Goal: Check status: Check status

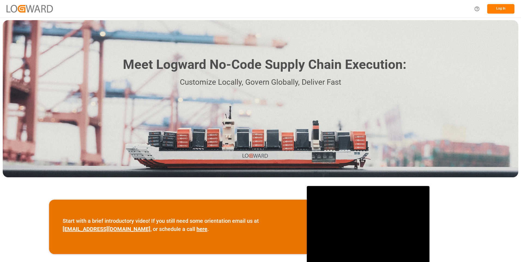
click at [500, 11] on button "Log In" at bounding box center [500, 9] width 27 height 10
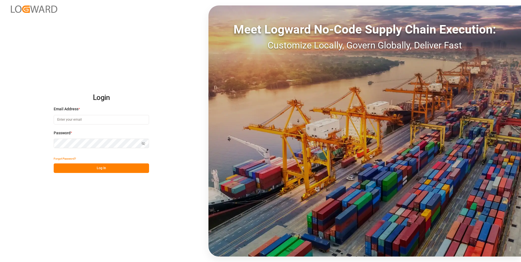
type input "[PERSON_NAME][EMAIL_ADDRESS][DOMAIN_NAME]"
click at [84, 164] on button "Log In" at bounding box center [101, 168] width 95 height 10
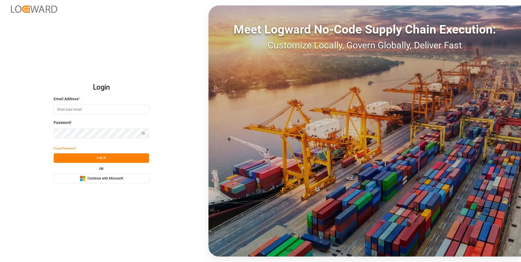
type input "[PERSON_NAME][EMAIL_ADDRESS][DOMAIN_NAME]"
click at [101, 156] on button "Log In" at bounding box center [101, 158] width 95 height 10
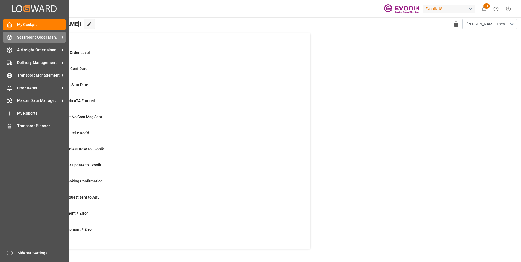
click at [19, 35] on span "Seafreight Order Management" at bounding box center [38, 38] width 43 height 6
click at [9, 35] on div at bounding box center [7, 38] width 9 height 6
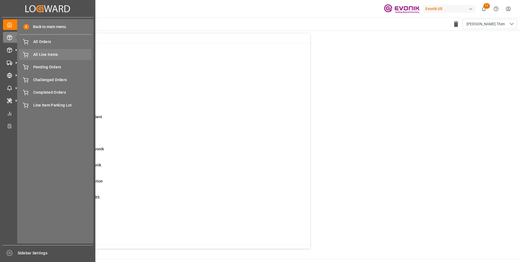
click at [35, 55] on span "All Line Items" at bounding box center [62, 55] width 59 height 6
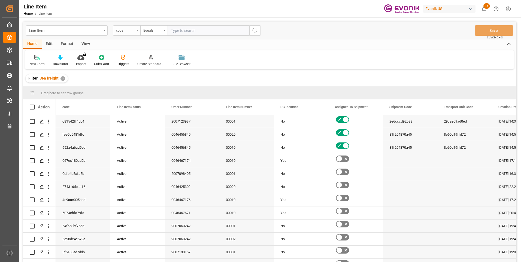
click at [130, 33] on div "code" at bounding box center [126, 30] width 27 height 10
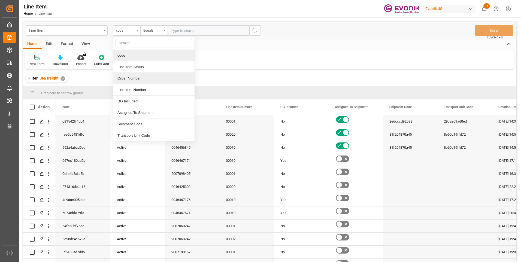
click at [126, 77] on div "Order Number" at bounding box center [153, 78] width 81 height 11
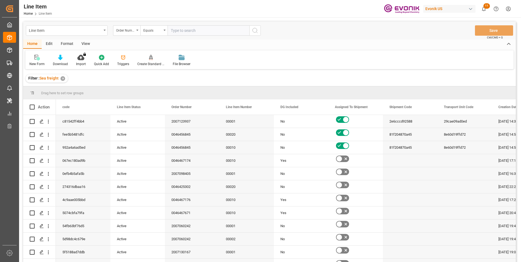
click at [183, 31] on input "text" at bounding box center [209, 30] width 82 height 10
paste input "2007102590"
type input "2007102590"
click at [250, 33] on button "search button" at bounding box center [254, 30] width 11 height 10
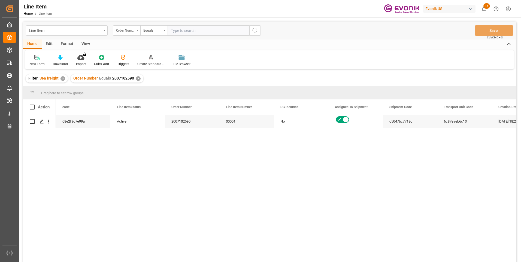
click at [84, 45] on div "View" at bounding box center [85, 44] width 17 height 9
click at [71, 62] on div "Standard Templates" at bounding box center [61, 64] width 27 height 5
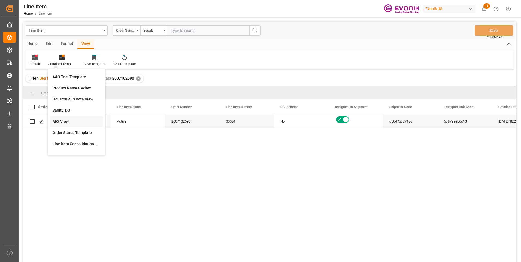
click at [66, 121] on div "AES View" at bounding box center [77, 122] width 48 height 6
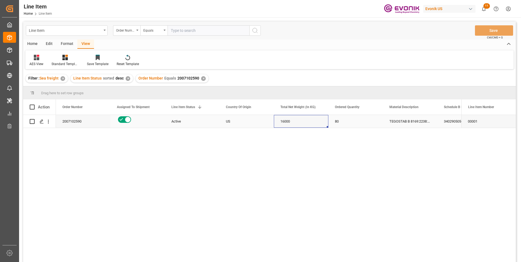
click at [287, 120] on div "16000" at bounding box center [301, 121] width 54 height 13
click at [338, 120] on div "80" at bounding box center [355, 121] width 54 height 13
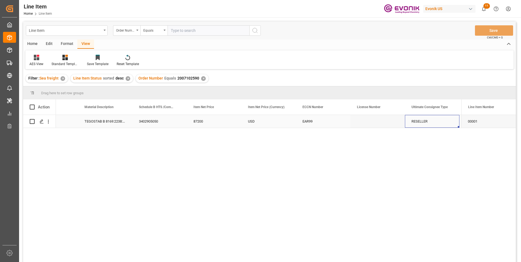
scroll to position [0, 414]
click at [99, 118] on div "87200" at bounding box center [105, 121] width 54 height 13
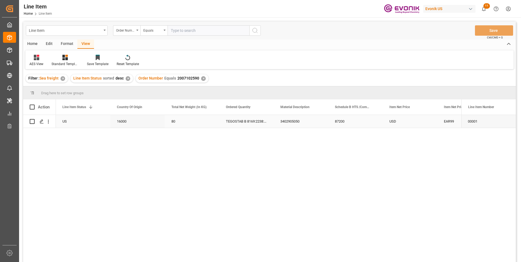
scroll to position [0, 109]
click at [341, 123] on div "3402905050" at bounding box center [355, 121] width 54 height 13
click at [398, 123] on div "87200" at bounding box center [410, 121] width 54 height 13
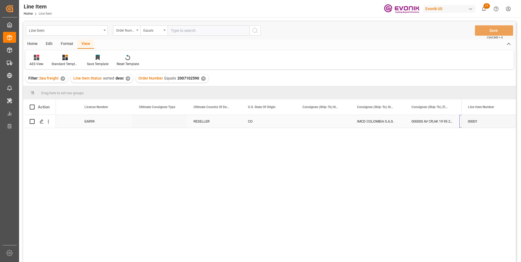
scroll to position [0, 630]
click at [187, 31] on input "text" at bounding box center [209, 30] width 82 height 10
paste input "0046455643"
type input "0046455643"
click at [254, 29] on icon "search button" at bounding box center [255, 30] width 7 height 7
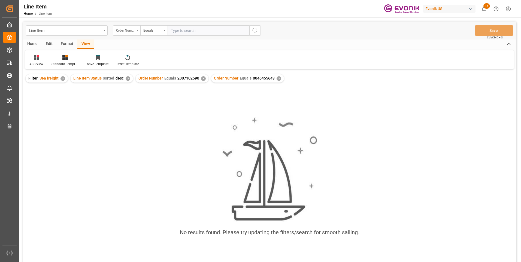
click at [203, 80] on div "✕" at bounding box center [203, 78] width 5 height 5
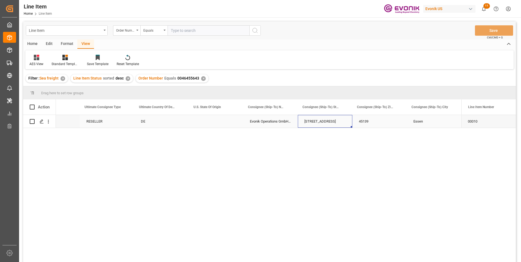
click at [315, 119] on div "[STREET_ADDRESS]" at bounding box center [325, 121] width 54 height 13
click at [148, 125] on div "DE" at bounding box center [161, 121] width 54 height 13
click at [322, 117] on div "[STREET_ADDRESS]" at bounding box center [325, 121] width 54 height 13
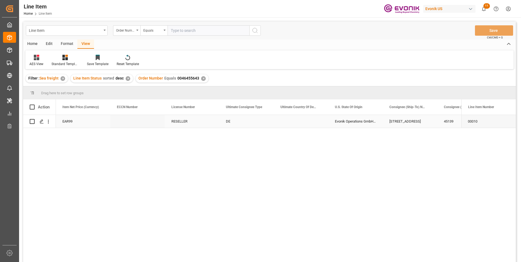
scroll to position [0, 490]
click at [86, 119] on div "USD" at bounding box center [83, 121] width 54 height 13
click at [397, 121] on div "69912.32" at bounding box center [410, 121] width 54 height 13
click at [185, 30] on input "text" at bounding box center [209, 30] width 82 height 10
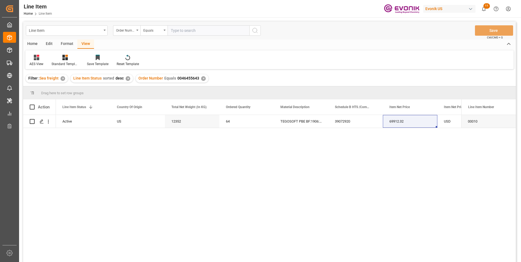
paste input "250905000195"
click at [184, 30] on input "250905000195" at bounding box center [209, 30] width 82 height 10
paste input "0046455640"
type input "0046455640"
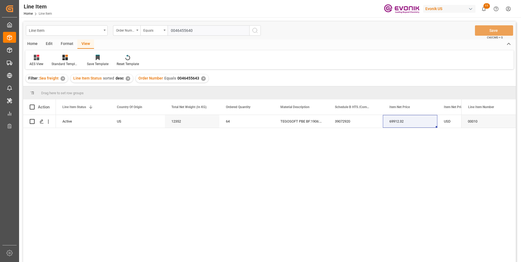
click at [254, 31] on icon "search button" at bounding box center [255, 30] width 7 height 7
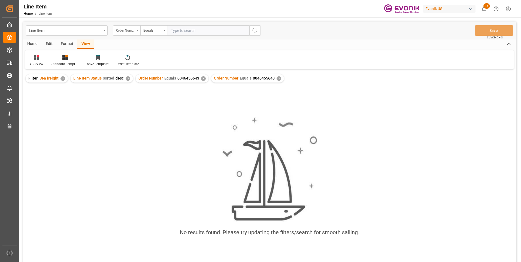
click at [203, 79] on div "✕" at bounding box center [203, 78] width 5 height 5
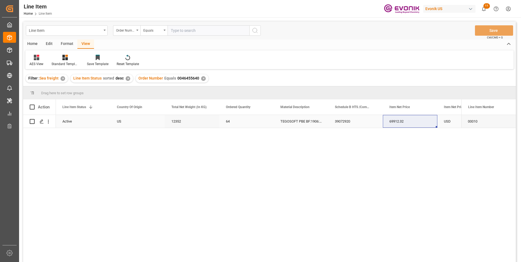
click at [117, 122] on div "US" at bounding box center [137, 121] width 54 height 13
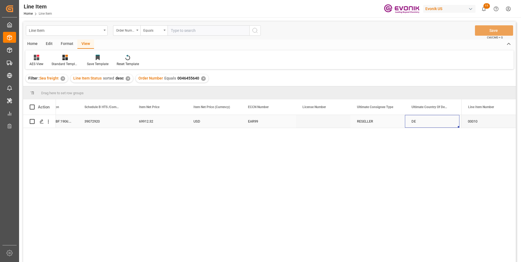
scroll to position [0, 414]
click at [191, 116] on div "EAR99" at bounding box center [214, 121] width 54 height 13
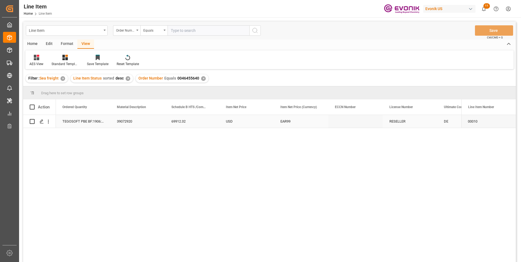
scroll to position [0, 218]
click at [90, 120] on div "12352" at bounding box center [83, 121] width 54 height 13
click at [188, 31] on input "text" at bounding box center [209, 30] width 82 height 10
paste input "0046455644"
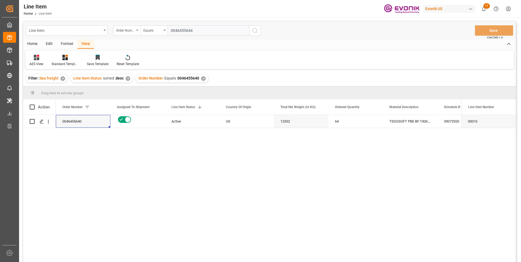
type input "0046455644"
click at [252, 31] on icon "search button" at bounding box center [255, 30] width 7 height 7
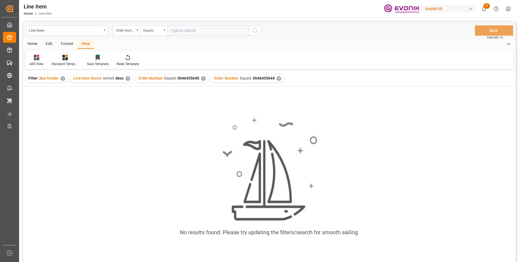
click at [201, 77] on div "✕" at bounding box center [203, 78] width 5 height 5
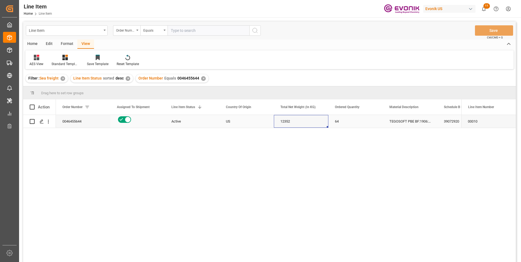
click at [287, 120] on div "12352" at bounding box center [301, 121] width 54 height 13
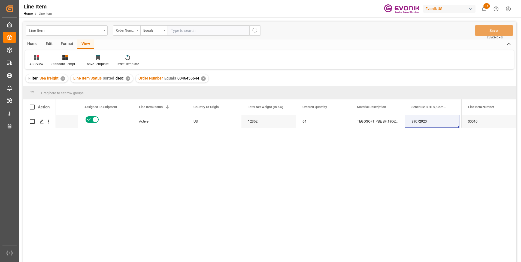
click at [189, 31] on input "text" at bounding box center [209, 30] width 82 height 10
paste input "2007022978"
type input "2007022978"
click at [259, 31] on button "search button" at bounding box center [254, 30] width 11 height 10
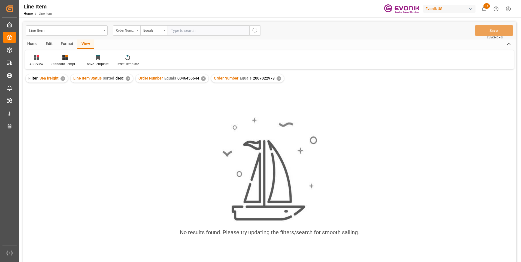
click at [202, 79] on div "✕" at bounding box center [203, 78] width 5 height 5
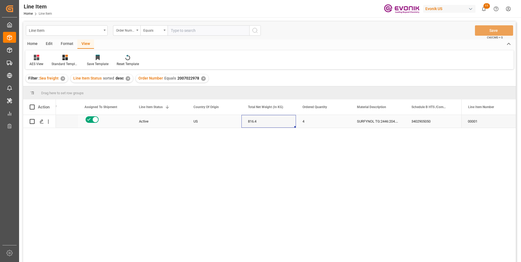
click at [256, 116] on div "816.4" at bounding box center [268, 121] width 54 height 13
click at [183, 32] on input "text" at bounding box center [209, 30] width 82 height 10
click at [178, 29] on input "text" at bounding box center [209, 30] width 82 height 10
paste input "2007022978"
type input "2007022978"
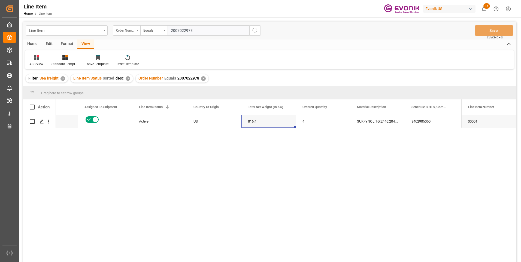
click at [253, 32] on icon "search button" at bounding box center [255, 30] width 7 height 7
click at [201, 79] on div "✕" at bounding box center [203, 78] width 5 height 5
click at [153, 125] on div "Active" at bounding box center [159, 121] width 41 height 13
click at [310, 119] on div "4" at bounding box center [323, 121] width 54 height 13
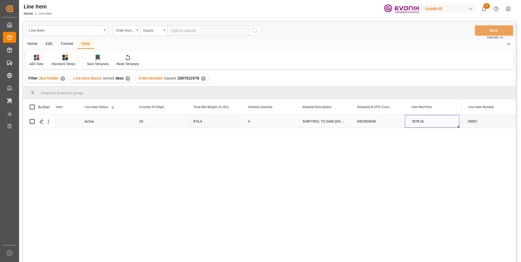
scroll to position [0, 141]
click at [200, 30] on input "text" at bounding box center [209, 30] width 82 height 10
paste input "0046466573"
type input "0046466573"
click at [255, 32] on icon "search button" at bounding box center [255, 30] width 7 height 7
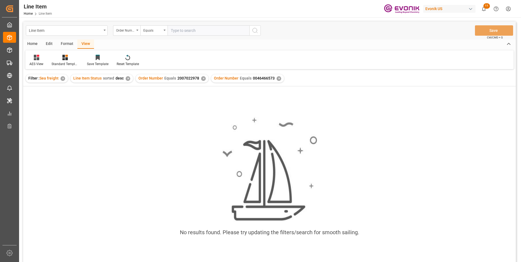
click at [203, 78] on div "✕" at bounding box center [203, 78] width 5 height 5
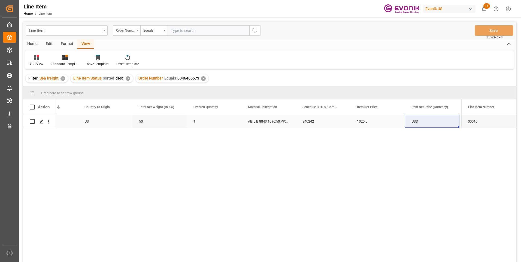
click at [272, 118] on div "ABIL B 8843:1096:50:PP:P:#US PRODUCTION" at bounding box center [268, 121] width 54 height 13
click at [162, 123] on div "50" at bounding box center [159, 121] width 54 height 13
click at [359, 117] on div "1320.5" at bounding box center [377, 121] width 54 height 13
click at [433, 119] on div "USD" at bounding box center [432, 121] width 54 height 13
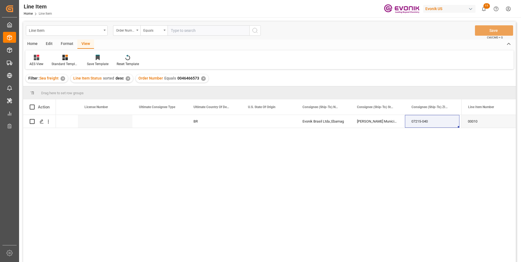
click at [176, 29] on input "text" at bounding box center [209, 30] width 82 height 10
paste input "0046467638"
type input "0046467638"
click at [254, 32] on icon "search button" at bounding box center [255, 30] width 7 height 7
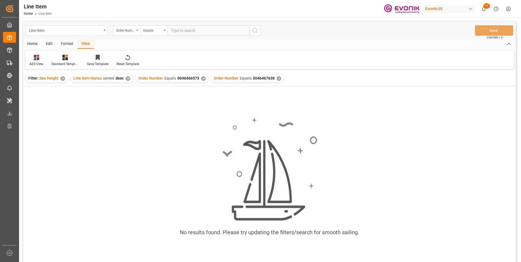
click at [203, 79] on div "✕" at bounding box center [203, 78] width 5 height 5
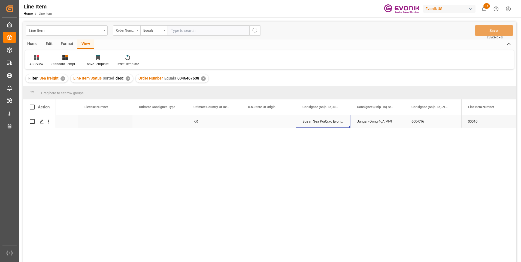
click at [315, 123] on div "Busan Sea Port;c/o Evonik Korea Ltd." at bounding box center [323, 121] width 54 height 13
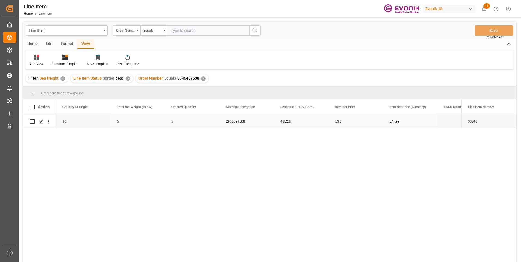
scroll to position [0, 163]
click at [351, 120] on div "4852.8" at bounding box center [355, 121] width 54 height 13
click at [126, 120] on div "90" at bounding box center [137, 121] width 54 height 13
click at [293, 123] on div "2933599500" at bounding box center [301, 121] width 54 height 13
click at [341, 119] on div "4852.8" at bounding box center [355, 121] width 54 height 13
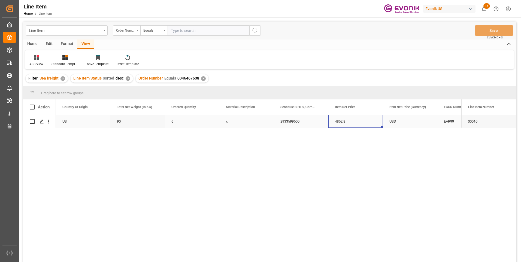
click at [394, 119] on div "USD" at bounding box center [410, 121] width 54 height 13
click at [184, 31] on input "text" at bounding box center [209, 30] width 82 height 10
paste input "0046459187"
type input "0046459187"
click at [255, 29] on icon "search button" at bounding box center [255, 30] width 7 height 7
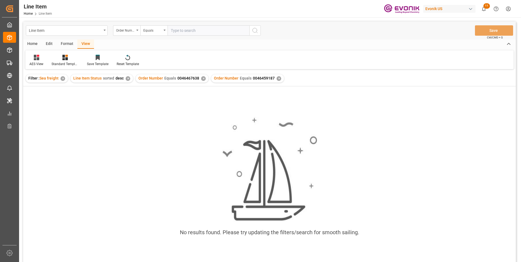
click at [203, 79] on div "✕" at bounding box center [203, 78] width 5 height 5
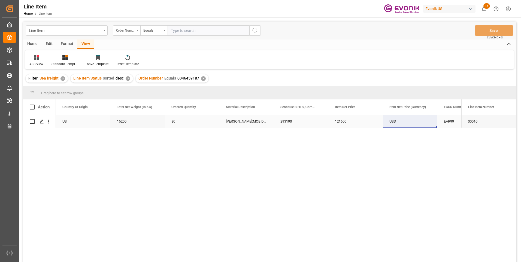
click at [126, 123] on div "15200" at bounding box center [137, 121] width 54 height 13
click at [295, 119] on div "293190" at bounding box center [301, 121] width 54 height 13
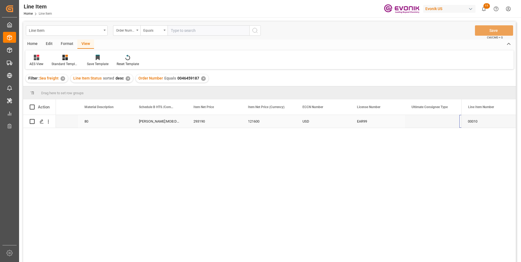
scroll to position [0, 305]
click at [184, 28] on input "text" at bounding box center [209, 30] width 82 height 10
paste input "0046464299"
type input "0046464299"
click at [257, 31] on icon "search button" at bounding box center [255, 30] width 7 height 7
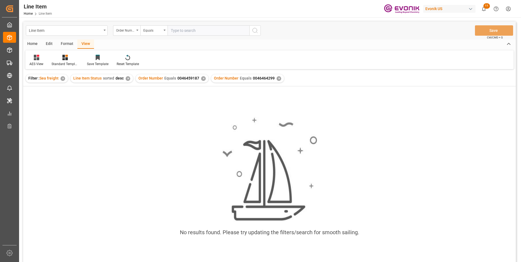
click at [202, 79] on div "✕" at bounding box center [203, 78] width 5 height 5
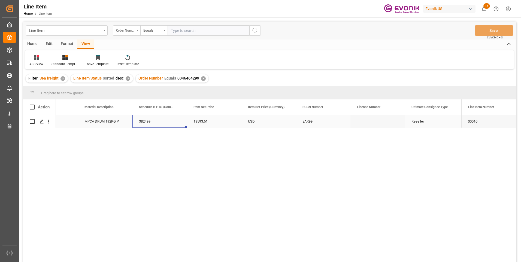
click at [153, 123] on div "382499" at bounding box center [159, 121] width 54 height 13
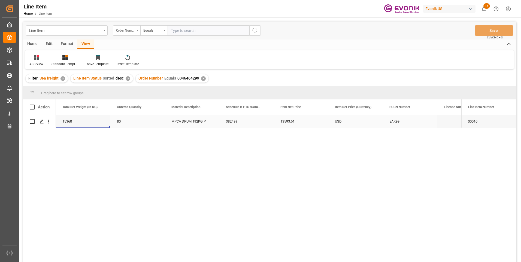
scroll to position [0, 163]
click at [246, 122] on div "MPCA DRUM 192KG P" at bounding box center [246, 121] width 54 height 13
click at [295, 119] on div "382499" at bounding box center [301, 121] width 54 height 13
click at [351, 121] on div "13593.51" at bounding box center [355, 121] width 54 height 13
click at [400, 119] on div "USD" at bounding box center [410, 121] width 54 height 13
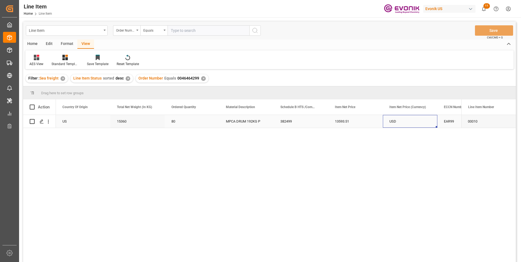
click at [448, 122] on div "EAR99" at bounding box center [464, 121] width 41 height 13
click at [189, 31] on input "text" at bounding box center [209, 30] width 82 height 10
paste input "0046456188"
type input "0046456188"
click at [255, 30] on icon "search button" at bounding box center [255, 30] width 7 height 7
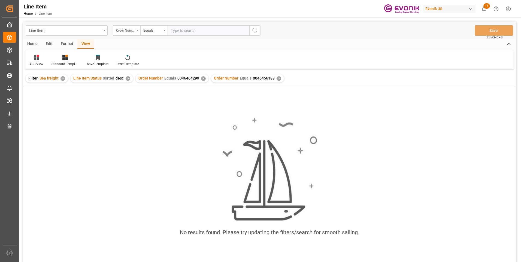
click at [202, 78] on div "✕" at bounding box center [203, 78] width 5 height 5
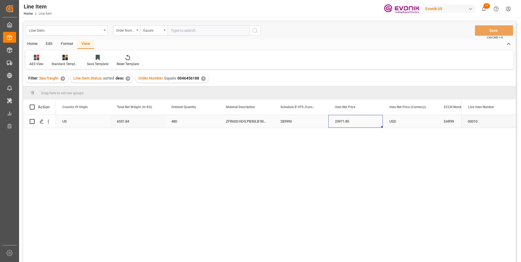
click at [328, 120] on div "23971.85" at bounding box center [355, 121] width 54 height 13
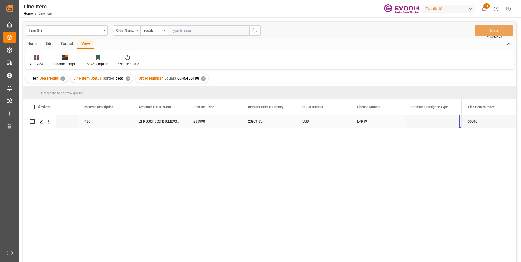
scroll to position [0, 305]
click at [208, 125] on div "23971.85" at bounding box center [214, 121] width 54 height 13
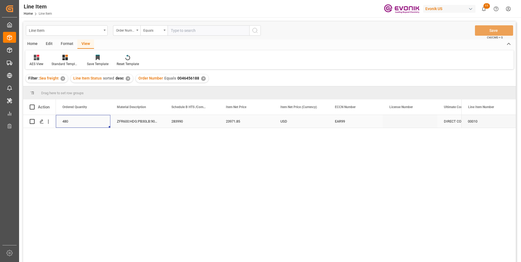
scroll to position [0, 163]
click at [335, 116] on div "23971.85" at bounding box center [355, 121] width 54 height 13
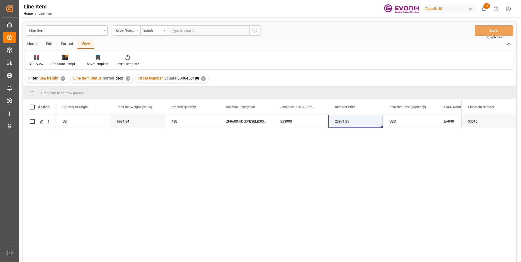
click at [178, 32] on input "text" at bounding box center [209, 30] width 82 height 10
click at [185, 29] on input "text" at bounding box center [209, 30] width 82 height 10
paste input "0046456189"
type input "0046456189"
click at [255, 30] on icon "search button" at bounding box center [255, 30] width 7 height 7
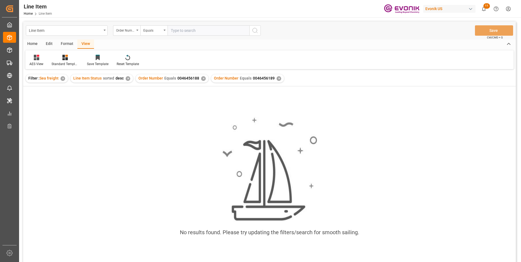
click at [203, 79] on div "✕" at bounding box center [203, 78] width 5 height 5
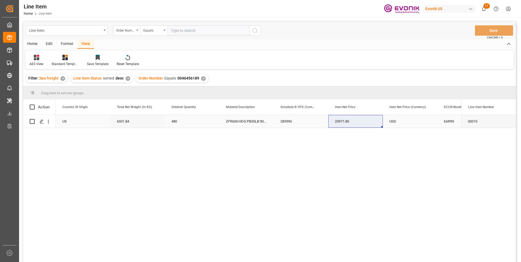
click at [410, 122] on div "USD" at bounding box center [410, 121] width 54 height 13
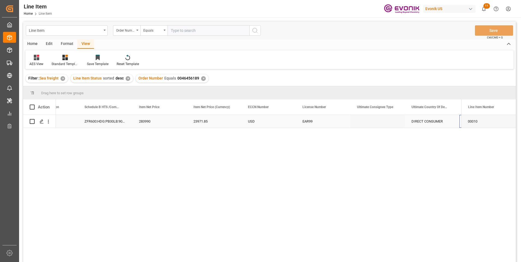
scroll to position [0, 359]
click at [147, 123] on div "23971.85" at bounding box center [159, 121] width 54 height 13
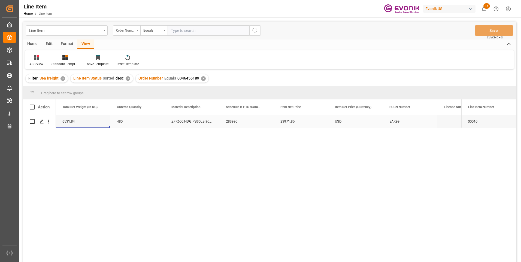
scroll to position [0, 163]
click at [345, 123] on div "23971.85" at bounding box center [355, 121] width 54 height 13
click at [438, 121] on div "EAR99" at bounding box center [464, 121] width 54 height 13
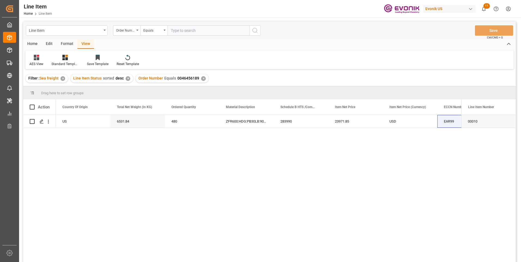
click at [184, 31] on input "text" at bounding box center [209, 30] width 82 height 10
paste input "0046456191"
type input "0046456191"
click at [255, 30] on icon "search button" at bounding box center [255, 30] width 7 height 7
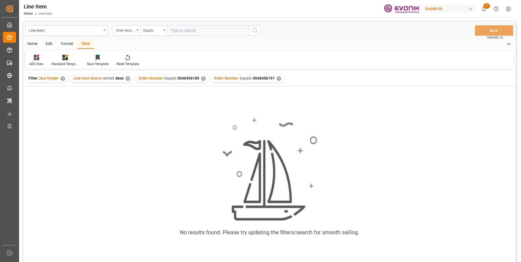
click at [201, 79] on div "✕" at bounding box center [203, 78] width 5 height 5
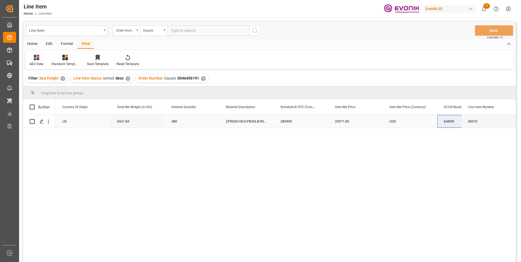
click at [306, 123] on div "283990" at bounding box center [301, 121] width 54 height 13
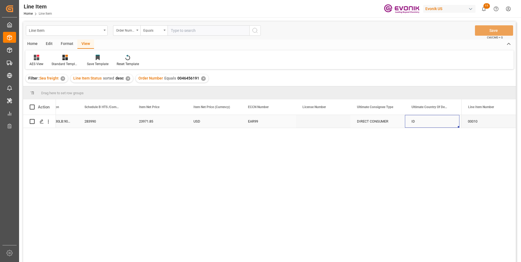
scroll to position [0, 468]
click at [263, 119] on div "DIRECT CONSUMER" at bounding box center [268, 121] width 54 height 13
click at [204, 122] on div "USD" at bounding box center [214, 121] width 54 height 13
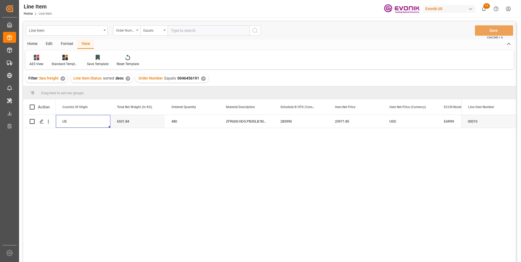
click at [205, 28] on input "text" at bounding box center [209, 30] width 82 height 10
paste input "0046465563"
type input "0046465563"
click at [257, 30] on circle "search button" at bounding box center [255, 30] width 4 height 4
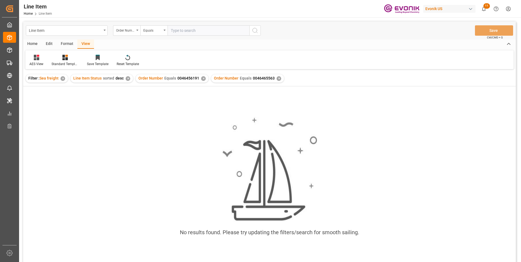
click at [202, 79] on div "✕" at bounding box center [203, 78] width 5 height 5
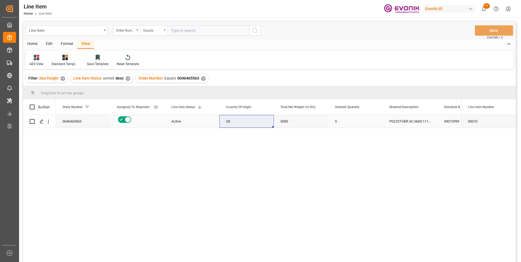
click at [253, 123] on div "US" at bounding box center [246, 121] width 54 height 13
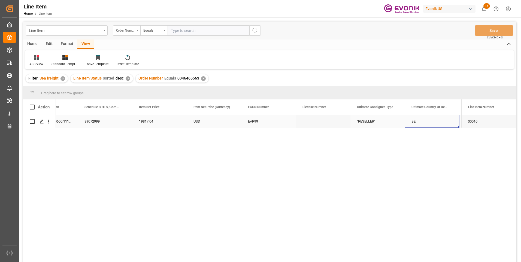
scroll to position [0, 414]
click at [100, 122] on div "19817.04" at bounding box center [105, 121] width 54 height 13
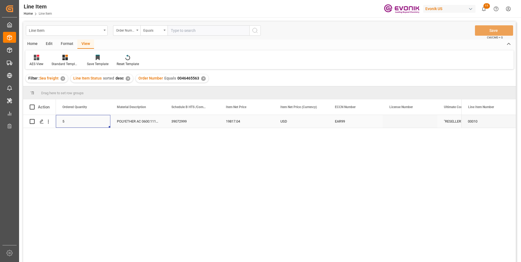
scroll to position [0, 163]
click at [344, 120] on div "19817.04" at bounding box center [355, 121] width 54 height 13
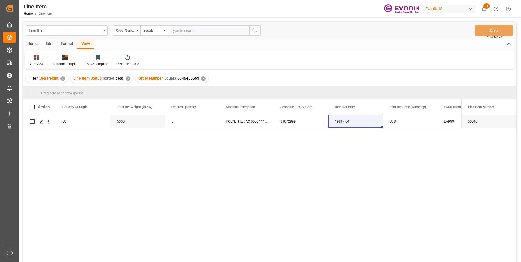
click at [412, 154] on div "POLYETHER AC 0600:1110:1000:OU:P 39072999 19817.04 USD EAR99 5 5000 US Active" at bounding box center [258, 190] width 405 height 151
click at [433, 163] on div "POLYETHER AC 0600:1110:1000:OU:P 39072999 19817.04 USD EAR99 5 5000 US Active" at bounding box center [258, 190] width 405 height 151
click at [194, 27] on input "text" at bounding box center [209, 30] width 82 height 10
click at [200, 77] on div "Order Number Equals 0046465563 ✕" at bounding box center [172, 78] width 73 height 8
click at [201, 78] on div "✕" at bounding box center [203, 78] width 5 height 5
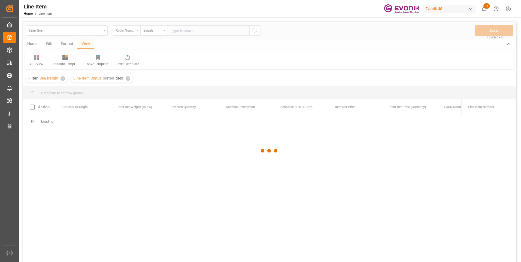
click at [184, 31] on div at bounding box center [269, 151] width 493 height 259
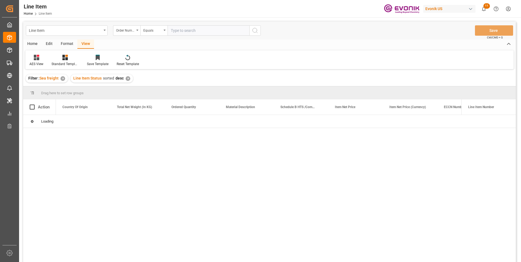
click at [184, 31] on input "text" at bounding box center [209, 30] width 82 height 10
paste input "0046453150"
type input "0046453150"
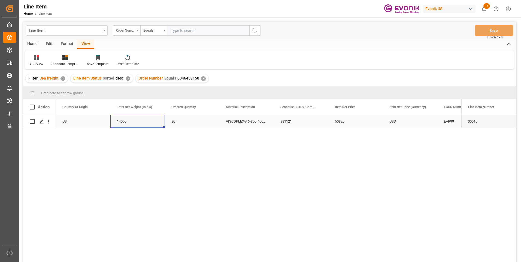
click at [130, 124] on div "14000" at bounding box center [137, 121] width 54 height 13
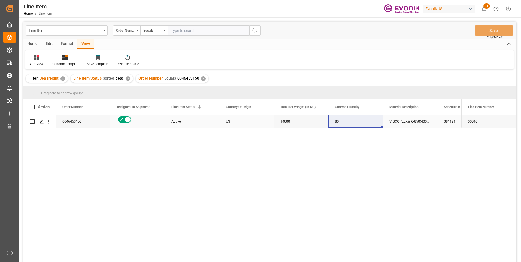
click at [450, 117] on div "381121" at bounding box center [464, 121] width 54 height 13
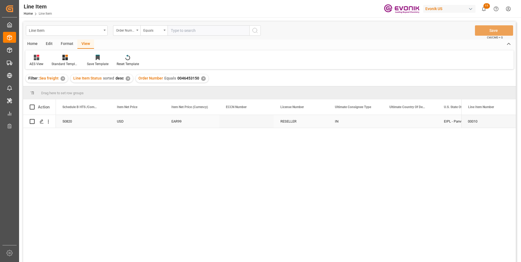
scroll to position [0, 381]
click at [178, 31] on input "text" at bounding box center [209, 30] width 82 height 10
paste input "46466243"
type input "0046466243"
click at [256, 30] on icon "search button" at bounding box center [255, 30] width 7 height 7
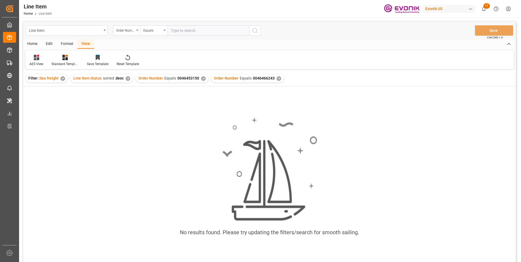
click at [204, 77] on div "✕" at bounding box center [203, 78] width 5 height 5
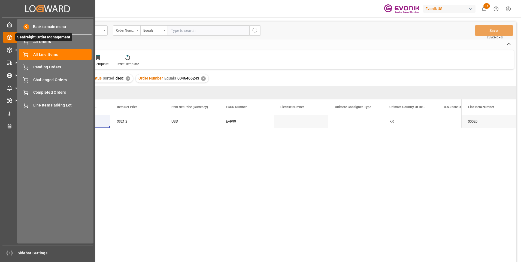
click at [8, 36] on icon at bounding box center [9, 37] width 5 height 5
click at [37, 43] on span "All Orders" at bounding box center [62, 42] width 59 height 6
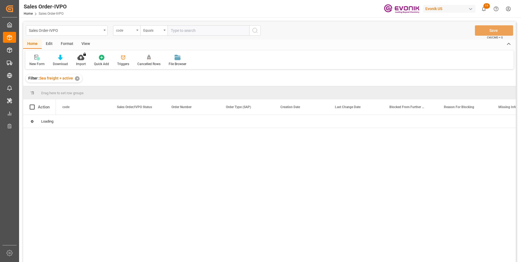
click at [130, 31] on div "code" at bounding box center [125, 30] width 19 height 6
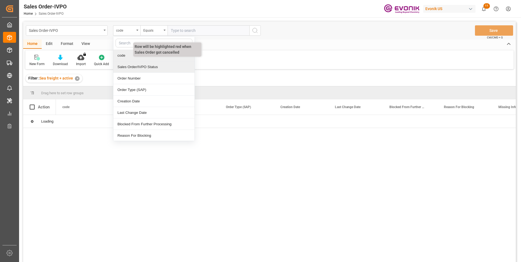
click at [122, 77] on div "Order Number" at bounding box center [153, 78] width 81 height 11
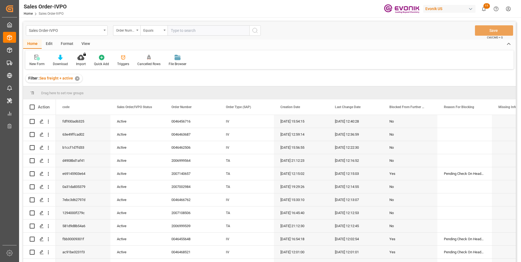
click at [181, 31] on input "text" at bounding box center [209, 30] width 82 height 10
paste input "46466243"
type input "0046466243"
click at [256, 29] on icon "search button" at bounding box center [255, 30] width 7 height 7
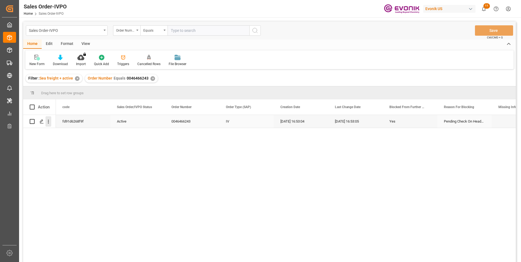
click at [49, 124] on icon "open menu" at bounding box center [48, 122] width 6 height 6
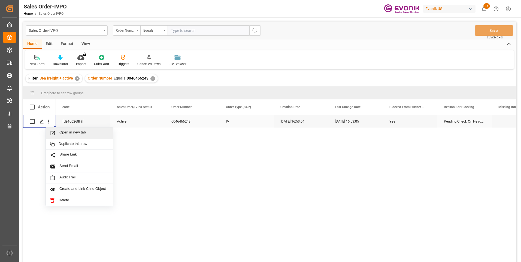
click at [66, 130] on div "Open in new tab" at bounding box center [79, 133] width 67 height 11
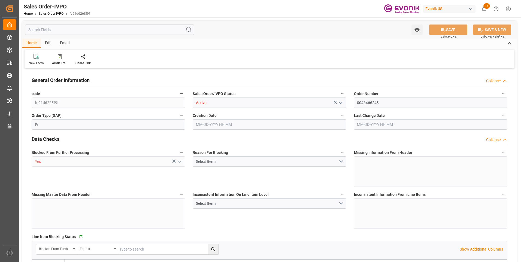
type input "KRPUS"
type input "0"
type input "1"
type input "458.18"
type input "08-01-2025 16:53"
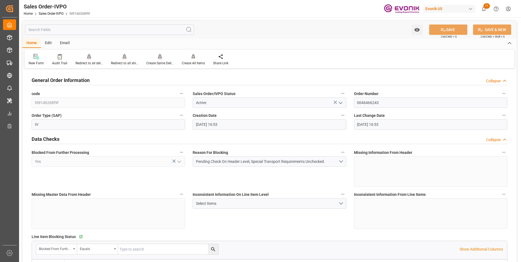
type input "08-01-2025 16:53"
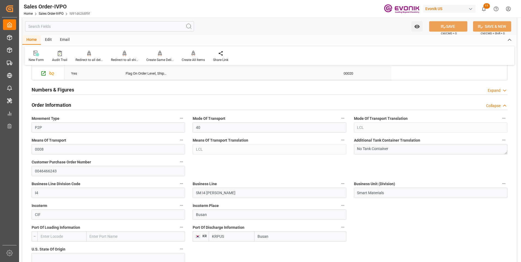
scroll to position [163, 0]
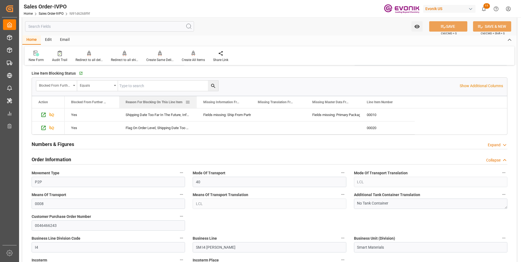
drag, startPoint x: 173, startPoint y: 102, endPoint x: 197, endPoint y: 105, distance: 24.1
click at [197, 104] on div at bounding box center [197, 102] width 2 height 12
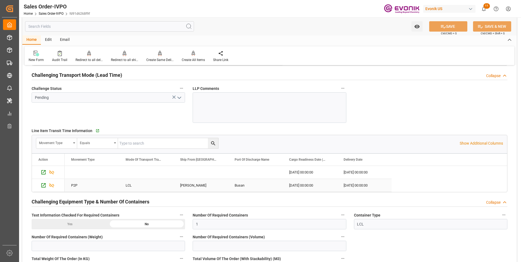
scroll to position [954, 0]
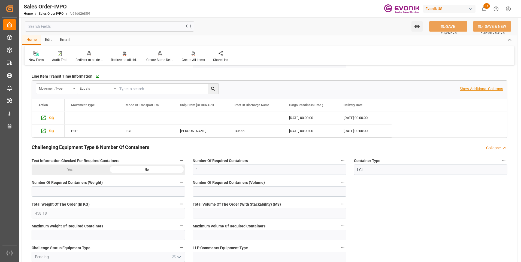
click at [485, 90] on p "Show Additional Columns" at bounding box center [481, 89] width 43 height 6
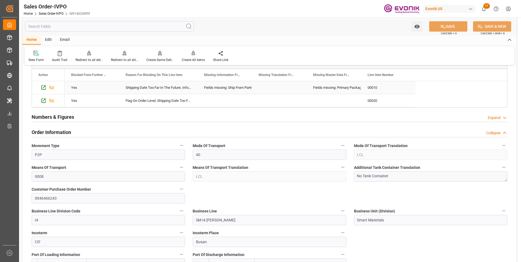
scroll to position [163, 0]
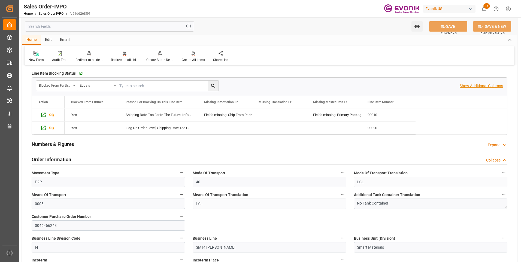
click at [472, 87] on p "Show Additional Columns" at bounding box center [481, 86] width 43 height 6
